Goal: Information Seeking & Learning: Learn about a topic

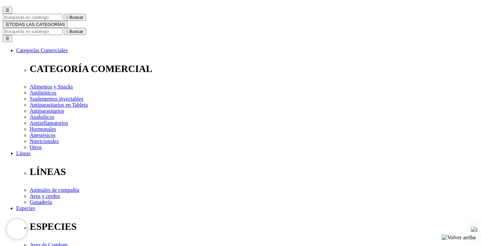
scroll to position [67, 0]
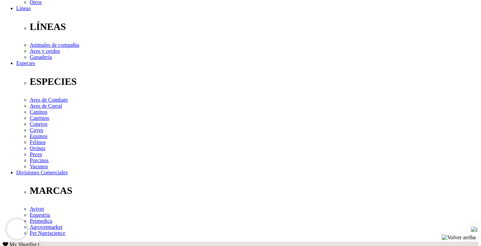
scroll to position [202, 0]
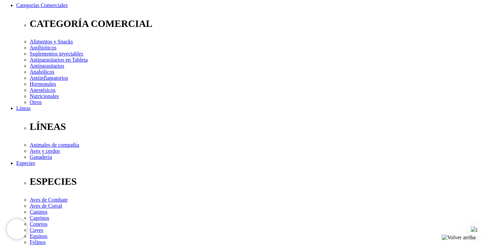
scroll to position [135, 0]
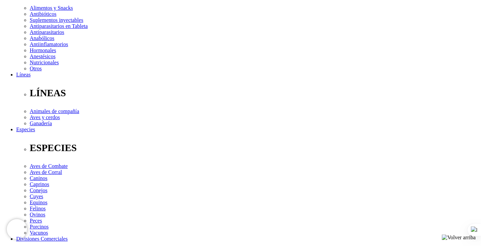
drag, startPoint x: 176, startPoint y: 139, endPoint x: 150, endPoint y: 142, distance: 26.1
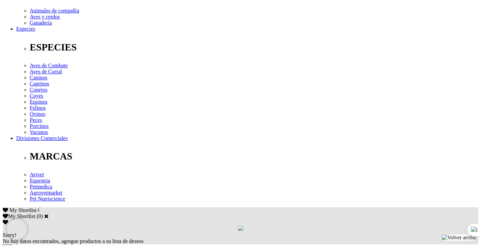
scroll to position [236, 0]
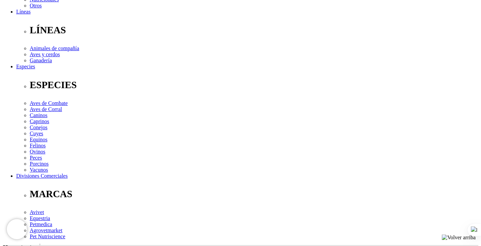
scroll to position [202, 0]
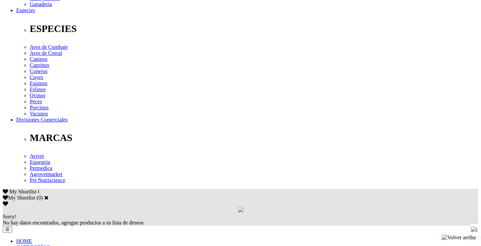
scroll to position [270, 0]
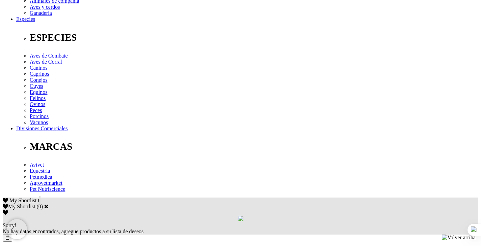
scroll to position [303, 0]
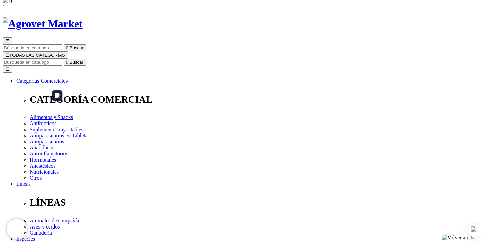
scroll to position [169, 0]
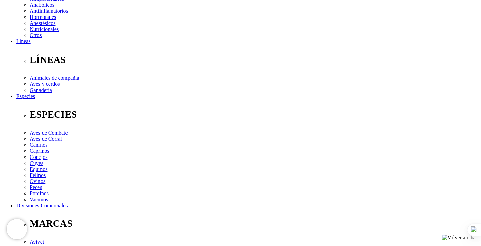
scroll to position [236, 0]
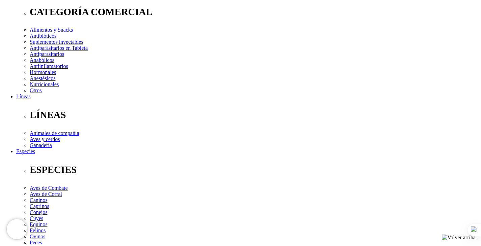
scroll to position [101, 0]
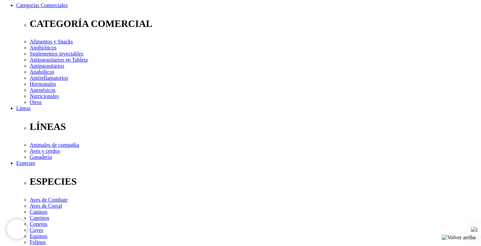
select select "19"
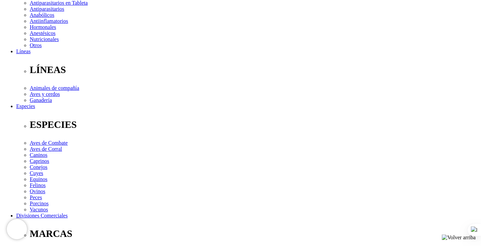
scroll to position [115, 0]
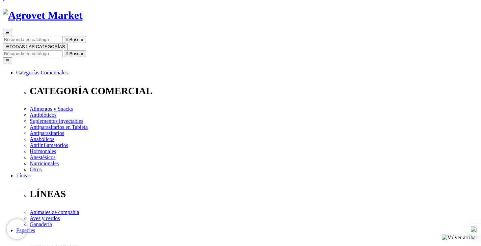
scroll to position [67, 0]
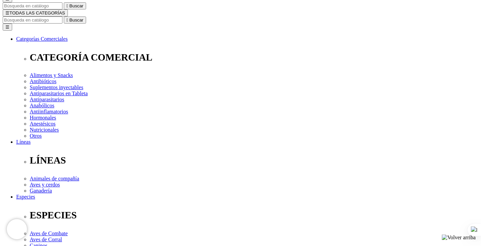
radio input "true"
select select "194"
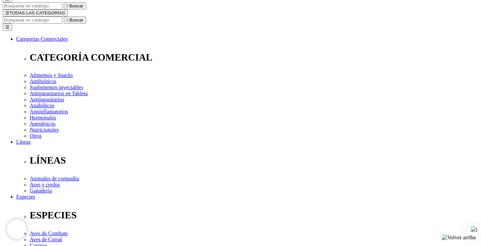
select select "105"
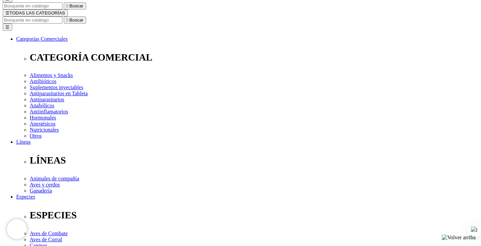
select select "194"
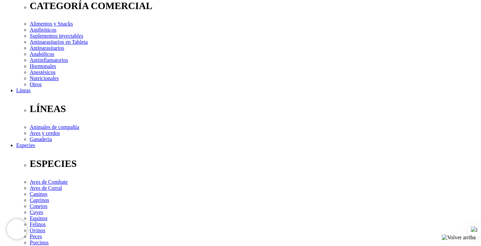
scroll to position [169, 0]
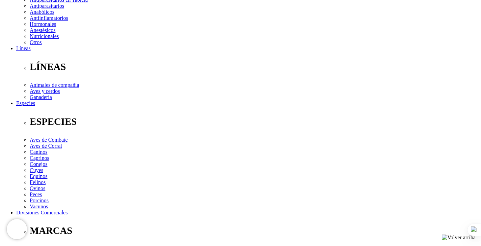
scroll to position [169, 0]
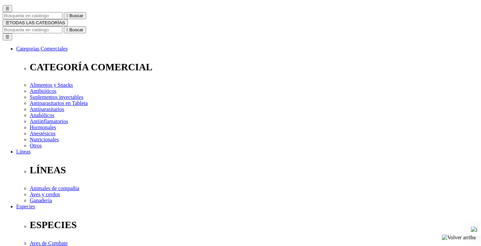
scroll to position [67, 0]
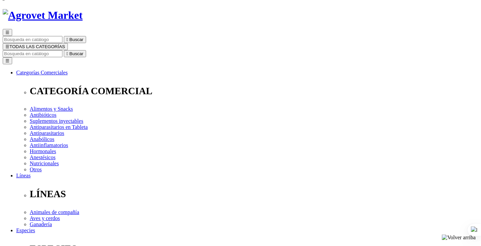
scroll to position [34, 0]
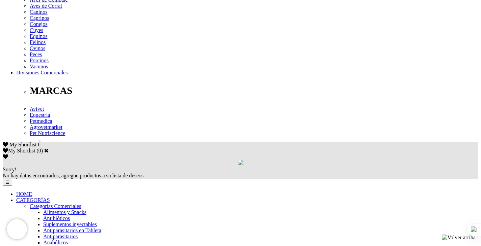
scroll to position [303, 0]
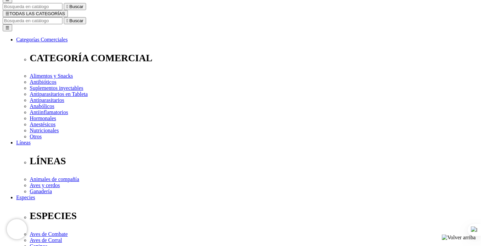
scroll to position [67, 0]
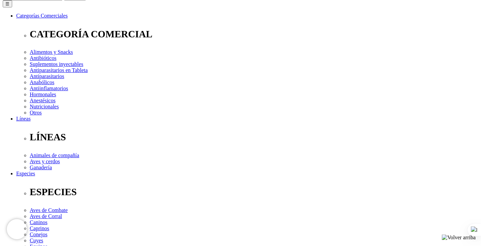
scroll to position [135, 0]
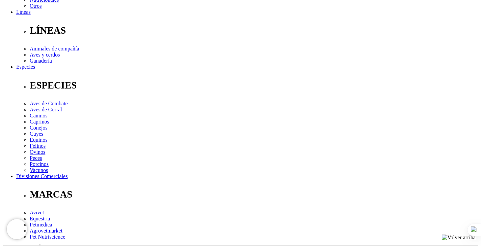
scroll to position [202, 0]
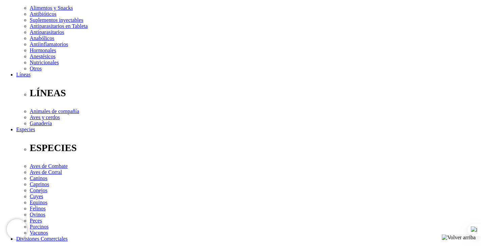
scroll to position [202, 0]
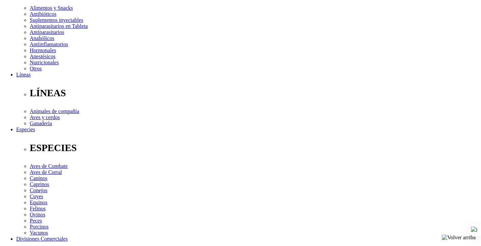
scroll to position [135, 0]
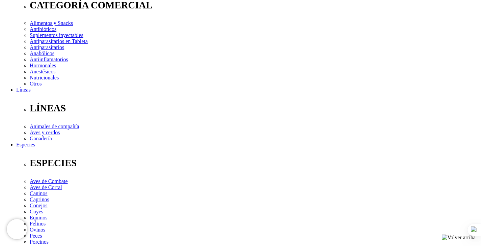
scroll to position [135, 0]
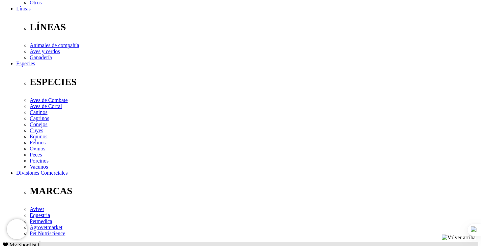
scroll to position [202, 0]
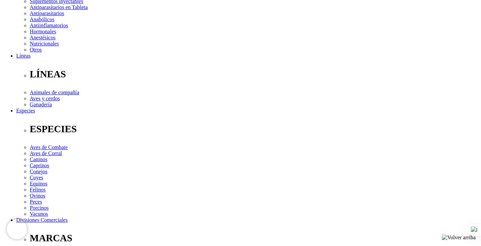
scroll to position [169, 0]
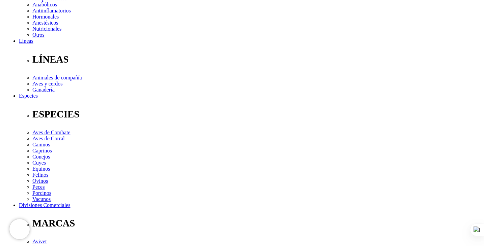
scroll to position [0, 0]
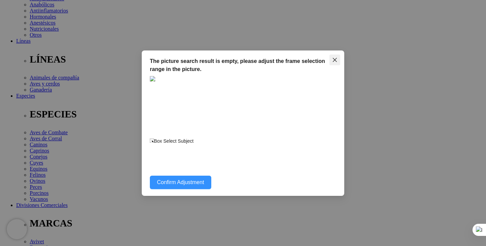
click at [337, 62] on icon "close" at bounding box center [334, 60] width 4 height 4
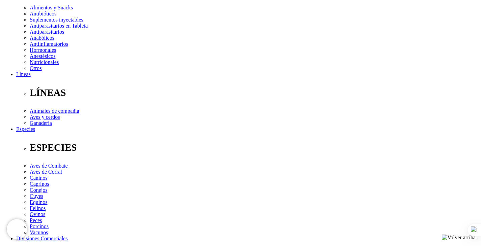
scroll to position [169, 0]
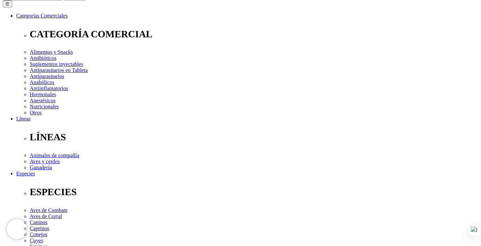
scroll to position [0, 0]
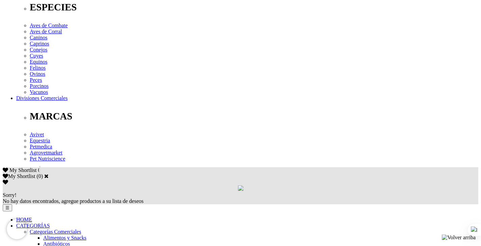
scroll to position [303, 0]
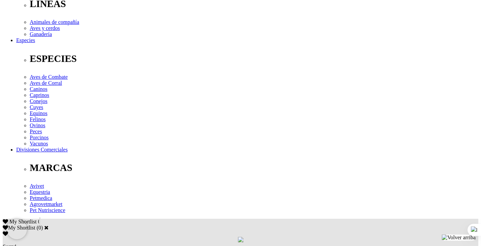
scroll to position [236, 0]
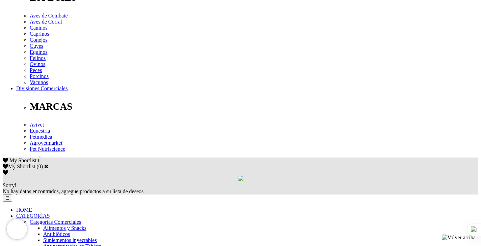
scroll to position [270, 0]
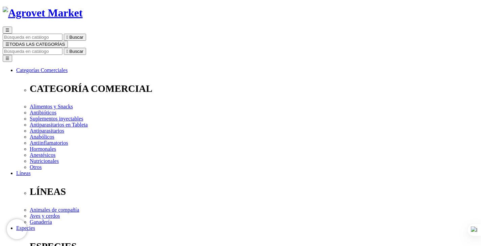
scroll to position [169, 0]
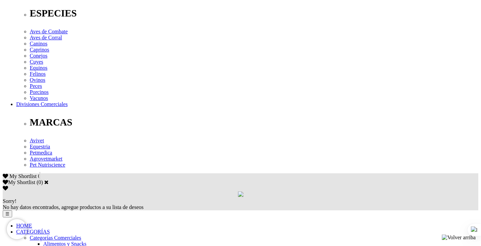
scroll to position [236, 0]
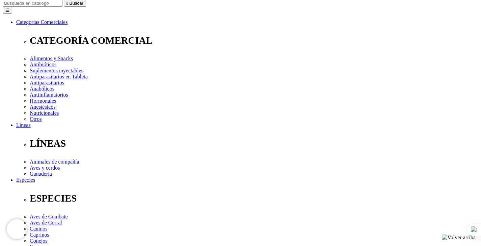
scroll to position [135, 0]
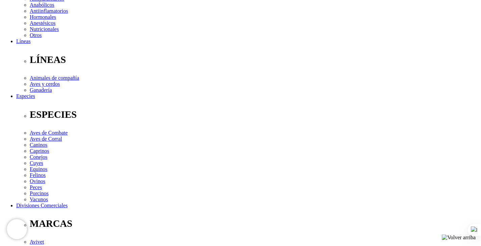
scroll to position [202, 0]
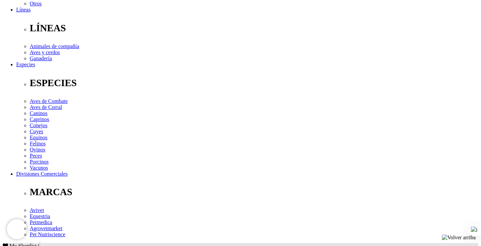
scroll to position [202, 0]
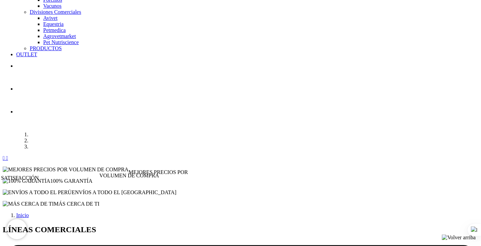
scroll to position [674, 0]
